Goal: Find contact information: Find contact information

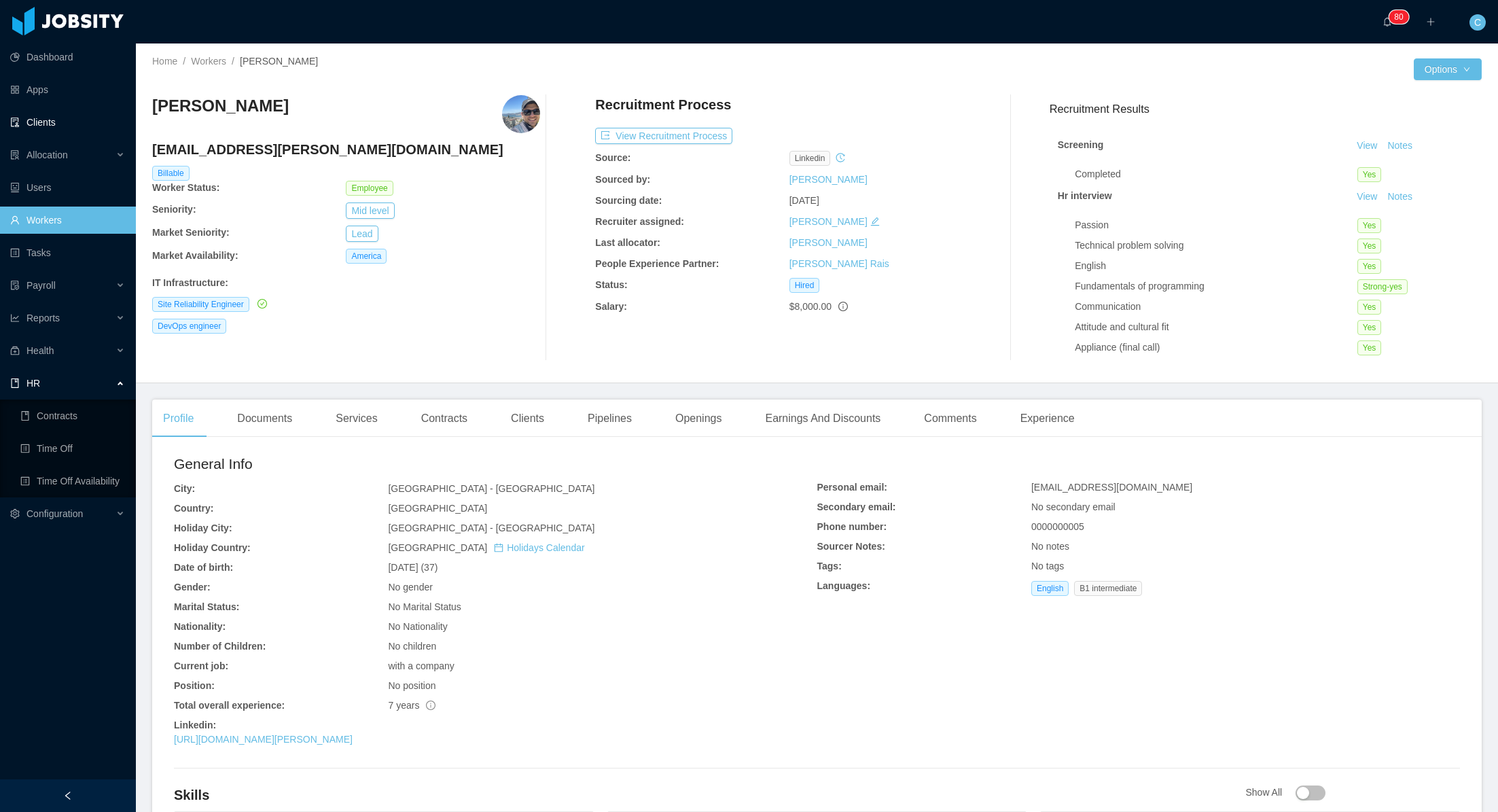
click at [53, 119] on link "Clients" at bounding box center [68, 122] width 115 height 27
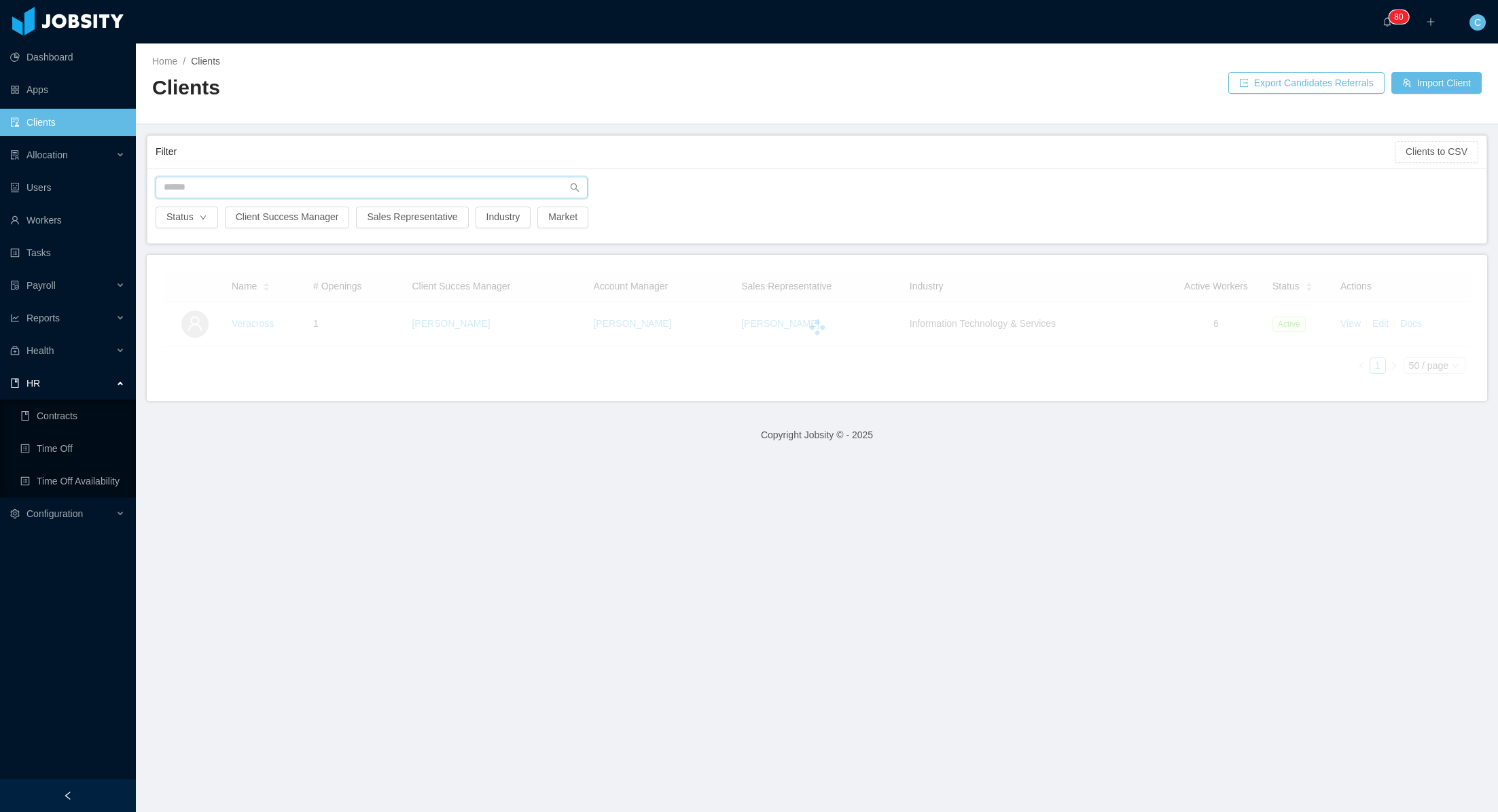
click at [197, 185] on input "text" at bounding box center [371, 187] width 432 height 22
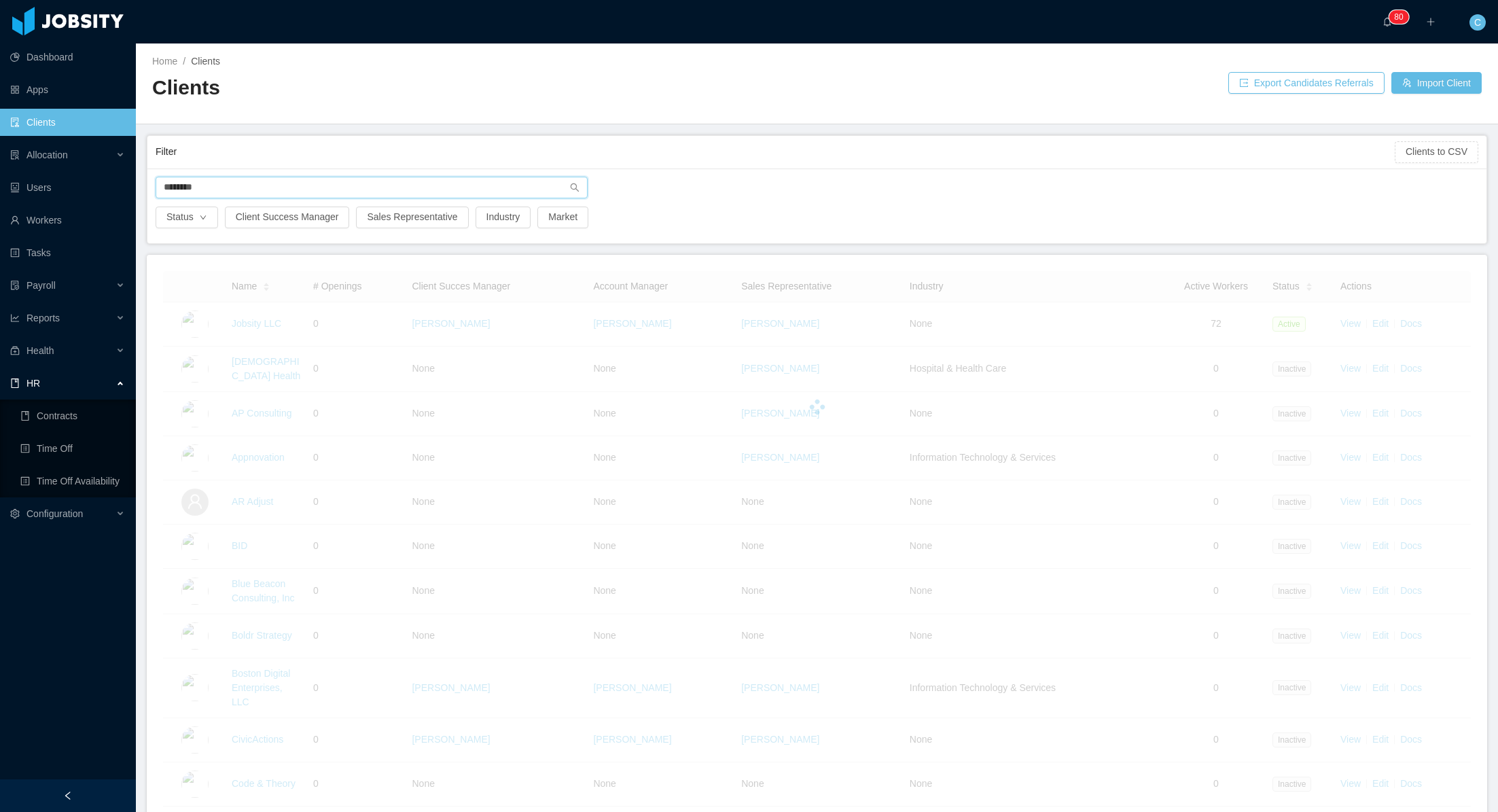
type input "*********"
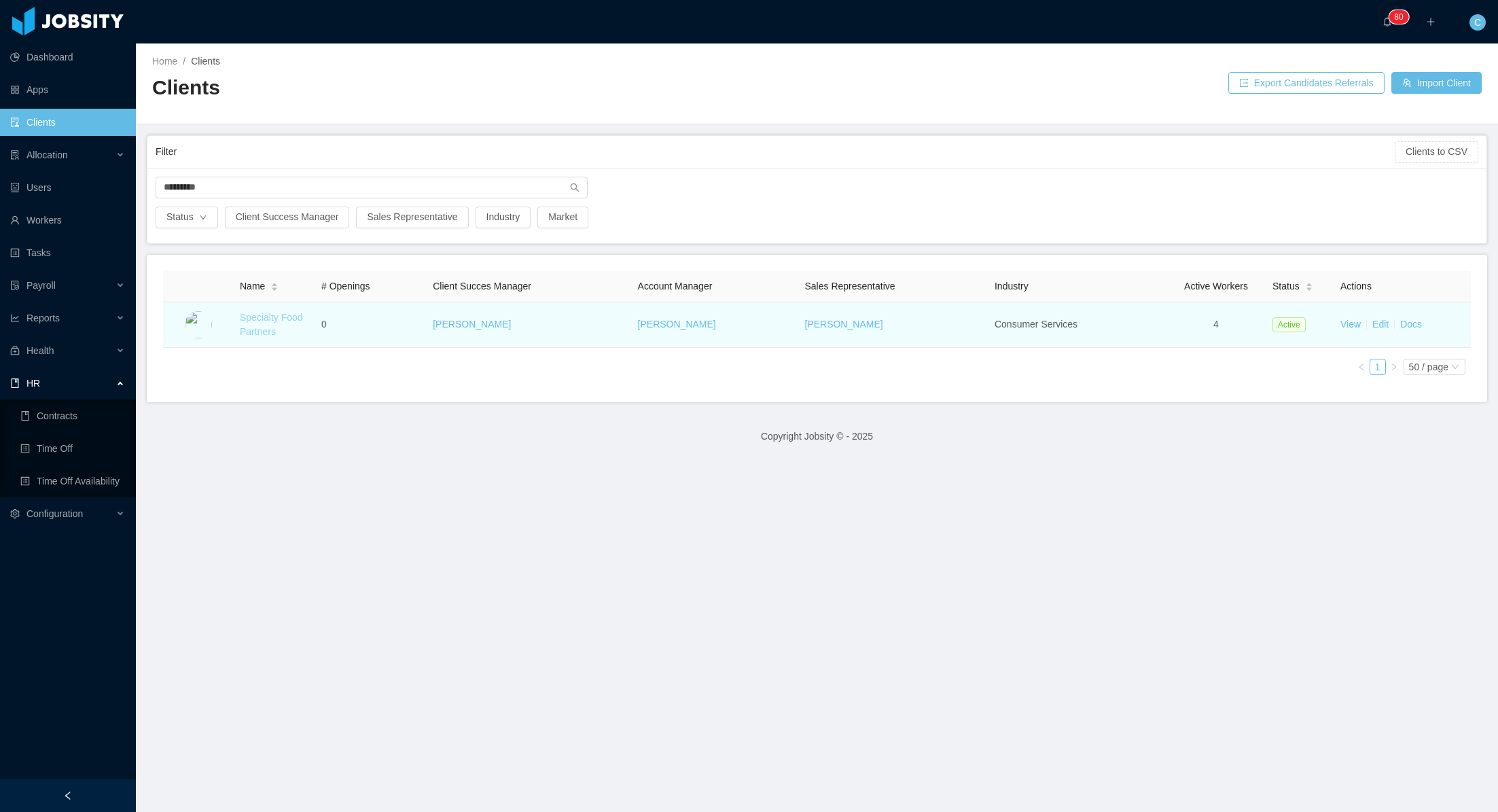
click at [262, 317] on link "Specialty Food Partners" at bounding box center [272, 324] width 63 height 26
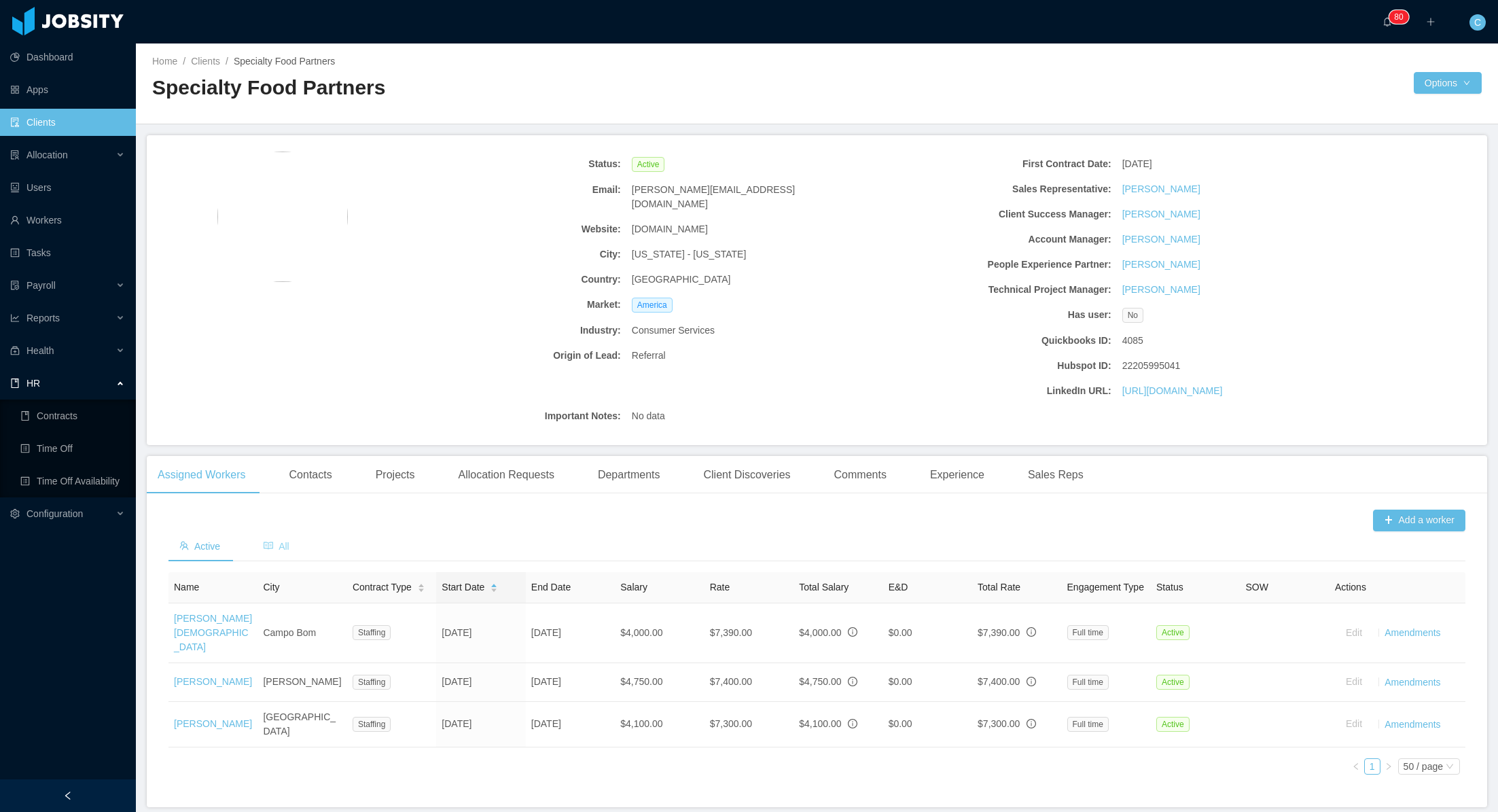
click at [289, 543] on span "All" at bounding box center [276, 546] width 26 height 11
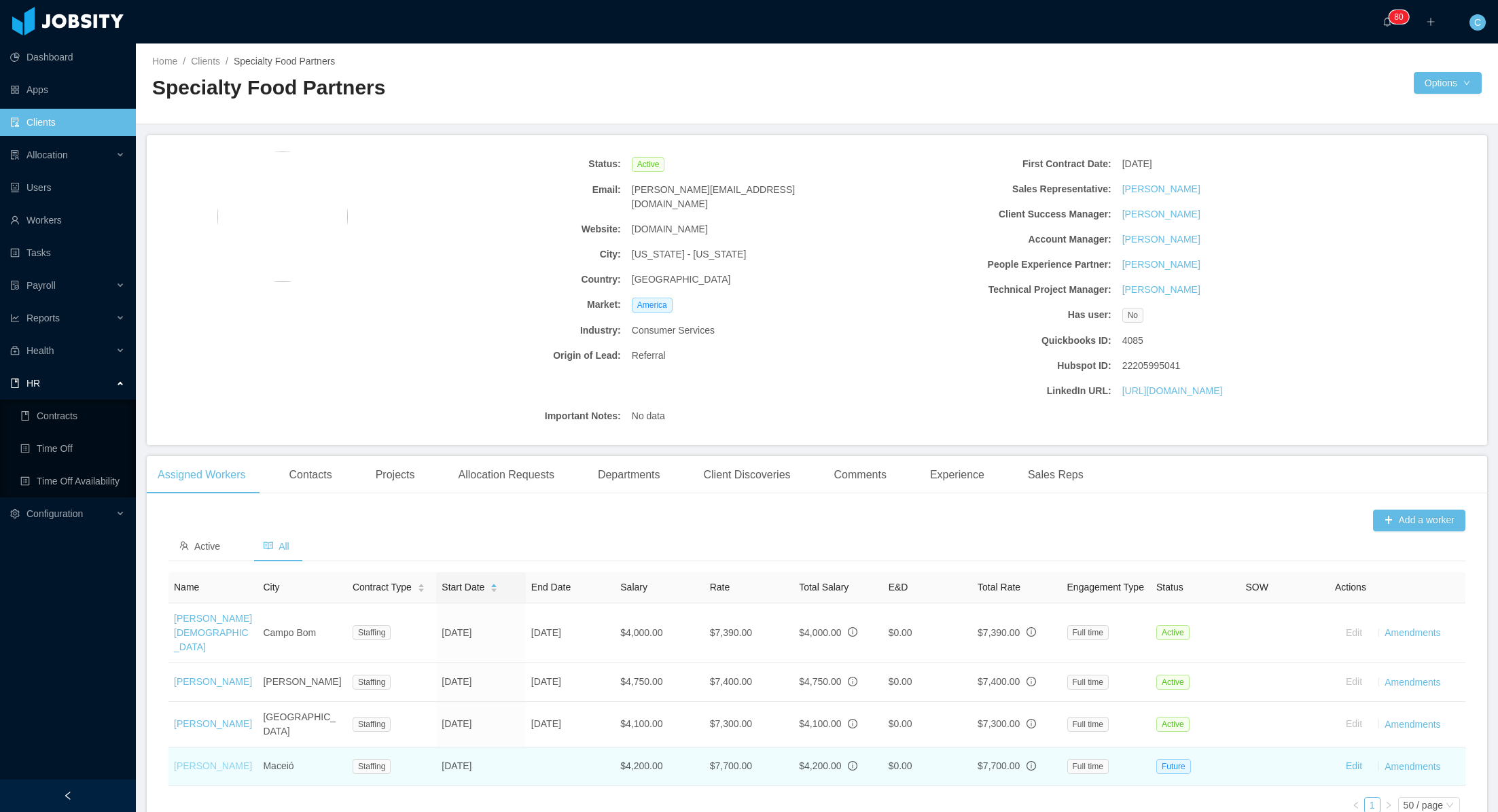
click at [211, 760] on link "[PERSON_NAME]" at bounding box center [212, 765] width 78 height 11
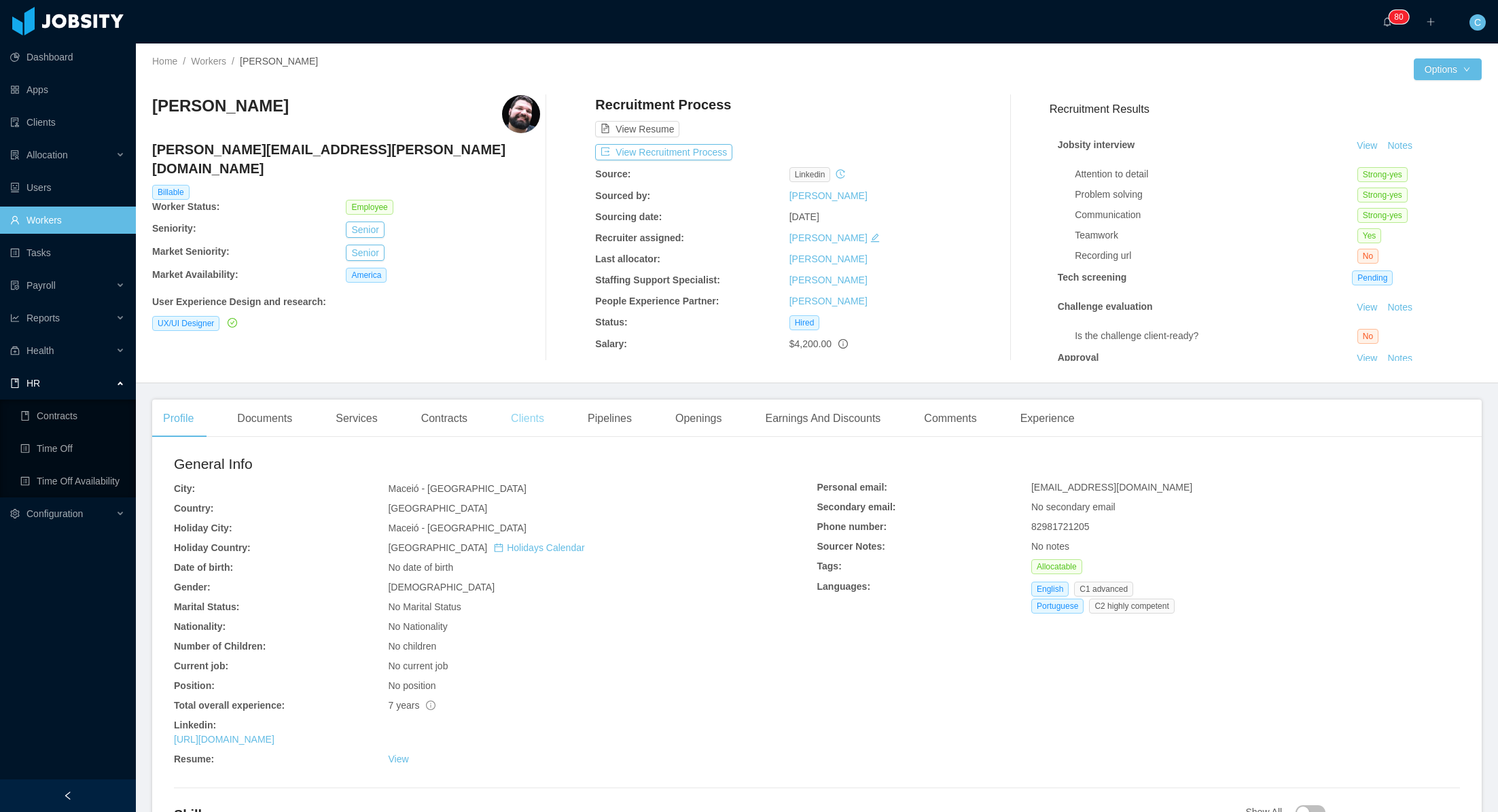
click at [525, 419] on div "Clients" at bounding box center [527, 418] width 55 height 38
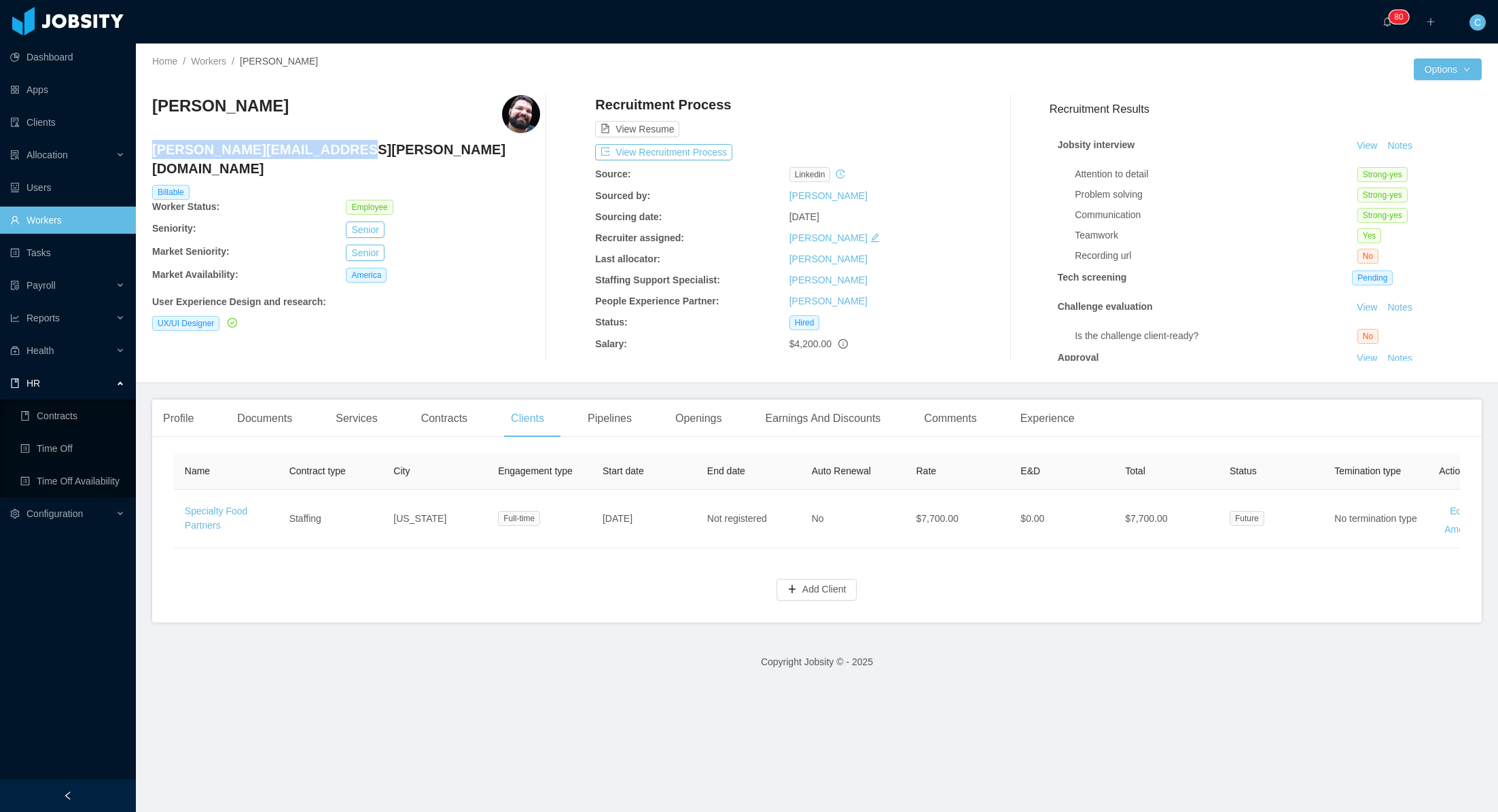
drag, startPoint x: 153, startPoint y: 148, endPoint x: 352, endPoint y: 145, distance: 199.0
click at [352, 145] on h4 "[PERSON_NAME][EMAIL_ADDRESS][PERSON_NAME][DOMAIN_NAME]" at bounding box center [347, 159] width 388 height 38
copy h4 "[PERSON_NAME][EMAIL_ADDRESS][PERSON_NAME][DOMAIN_NAME]"
click at [172, 415] on div "Profile" at bounding box center [178, 418] width 52 height 38
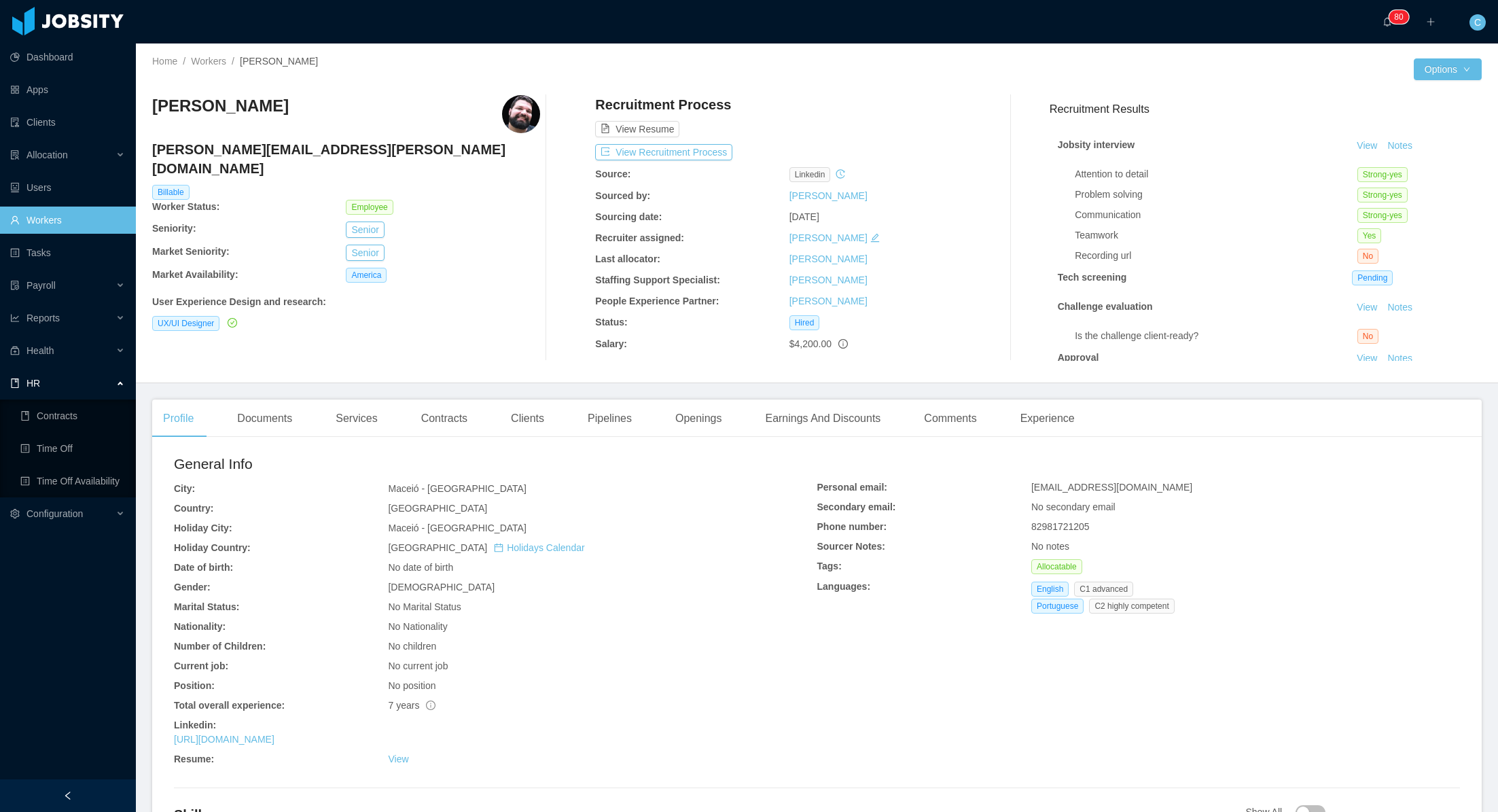
drag, startPoint x: 1032, startPoint y: 488, endPoint x: 1216, endPoint y: 488, distance: 184.0
click at [1216, 488] on div "[EMAIL_ADDRESS][DOMAIN_NAME]" at bounding box center [1246, 488] width 429 height 14
copy span "[EMAIL_ADDRESS][DOMAIN_NAME]"
